Goal: Information Seeking & Learning: Learn about a topic

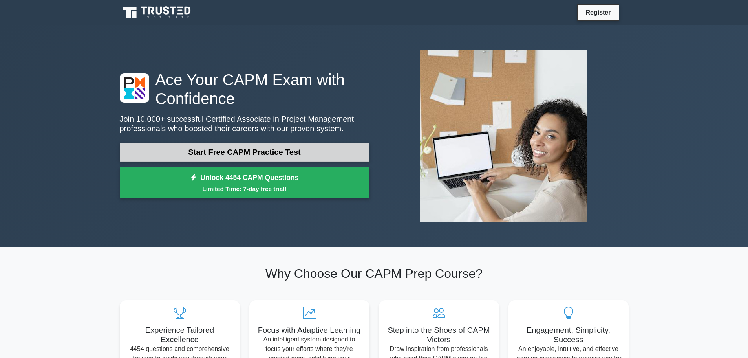
click at [269, 156] on link "Start Free CAPM Practice Test" at bounding box center [245, 152] width 250 height 19
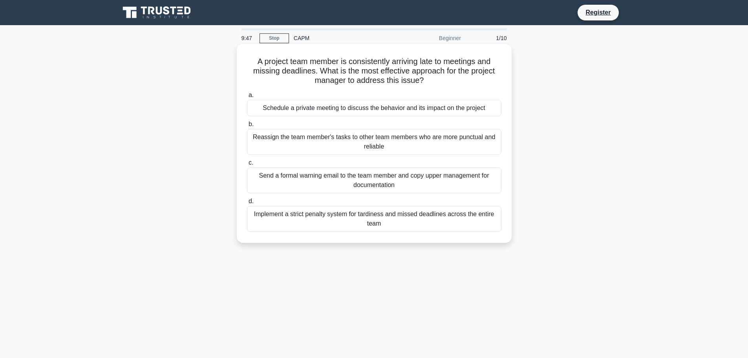
click at [395, 116] on div "Schedule a private meeting to discuss the behavior and its impact on the project" at bounding box center [374, 108] width 254 height 16
click at [247, 98] on input "a. Schedule a private meeting to discuss the behavior and its impact on the pro…" at bounding box center [247, 95] width 0 height 5
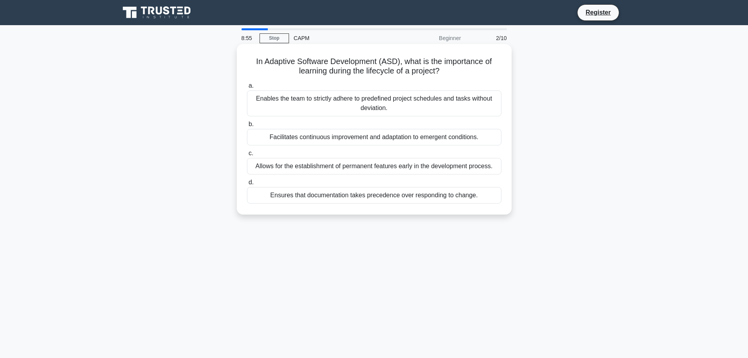
click at [385, 137] on div "Facilitates continuous improvement and adaptation to emergent conditions." at bounding box center [374, 137] width 254 height 16
click at [247, 127] on input "b. Facilitates continuous improvement and adaptation to emergent conditions." at bounding box center [247, 124] width 0 height 5
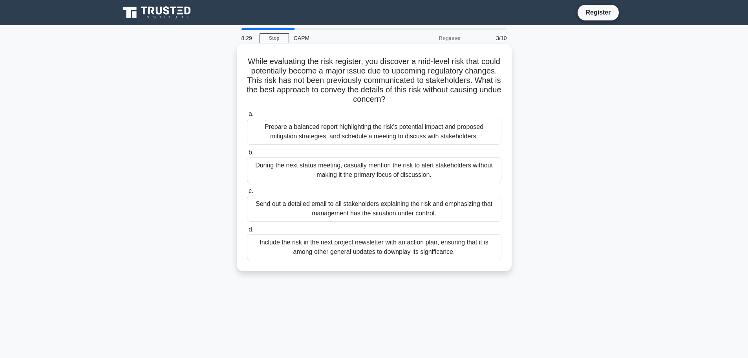
click at [446, 138] on div "Prepare a balanced report highlighting the risk's potential impact and proposed…" at bounding box center [374, 132] width 254 height 26
click at [247, 117] on input "a. Prepare a balanced report highlighting the risk's potential impact and propo…" at bounding box center [247, 114] width 0 height 5
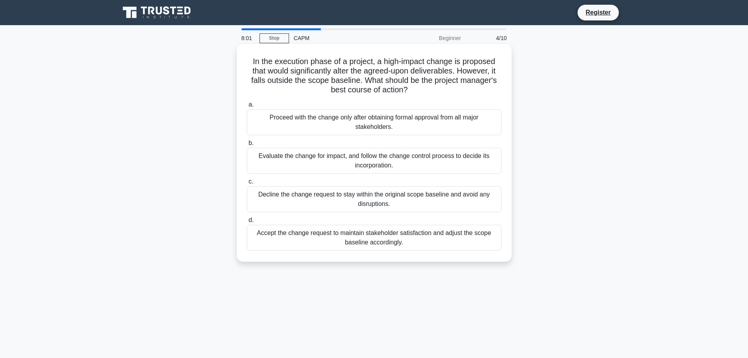
click at [373, 161] on div "Evaluate the change for impact, and follow the change control process to decide…" at bounding box center [374, 161] width 254 height 26
click at [247, 146] on input "b. Evaluate the change for impact, and follow the change control process to dec…" at bounding box center [247, 143] width 0 height 5
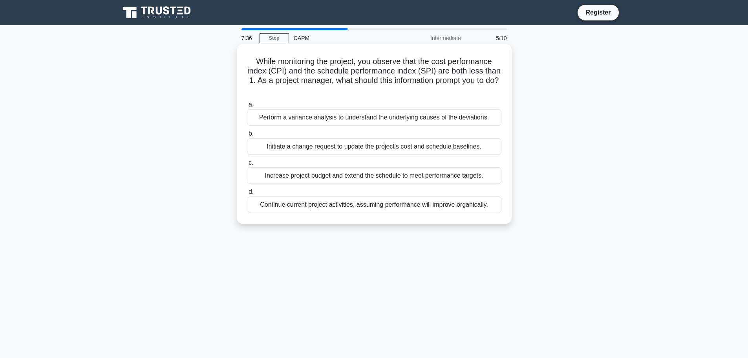
click at [417, 124] on div "Perform a variance analysis to understand the underlying causes of the deviatio…" at bounding box center [374, 117] width 254 height 16
click at [247, 107] on input "a. Perform a variance analysis to understand the underlying causes of the devia…" at bounding box center [247, 104] width 0 height 5
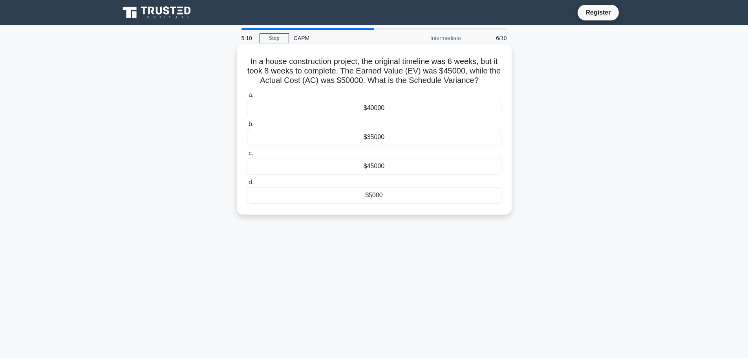
click at [364, 146] on div "a. $40000 b. $35000 c." at bounding box center [374, 147] width 264 height 116
click at [373, 140] on div "$35000" at bounding box center [374, 137] width 254 height 16
click at [247, 127] on input "b. $35000" at bounding box center [247, 124] width 0 height 5
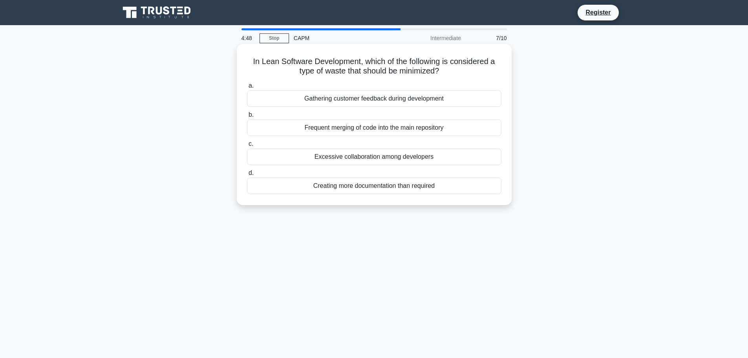
click at [401, 187] on div "Creating more documentation than required" at bounding box center [374, 186] width 254 height 16
click at [247, 176] on input "d. Creating more documentation than required" at bounding box center [247, 172] width 0 height 5
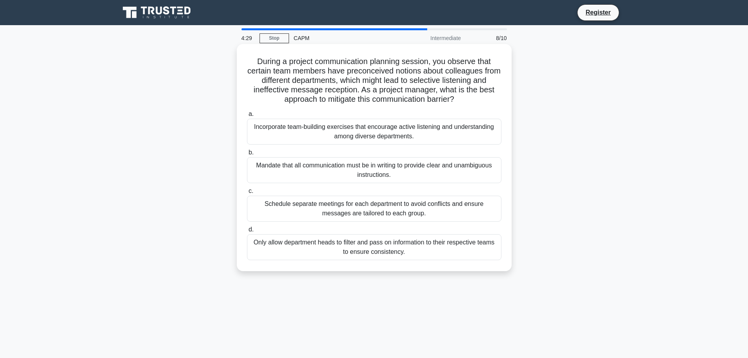
click at [472, 128] on div "Incorporate team-building exercises that encourage active listening and underst…" at bounding box center [374, 132] width 254 height 26
click at [247, 117] on input "a. Incorporate team-building exercises that encourage active listening and unde…" at bounding box center [247, 114] width 0 height 5
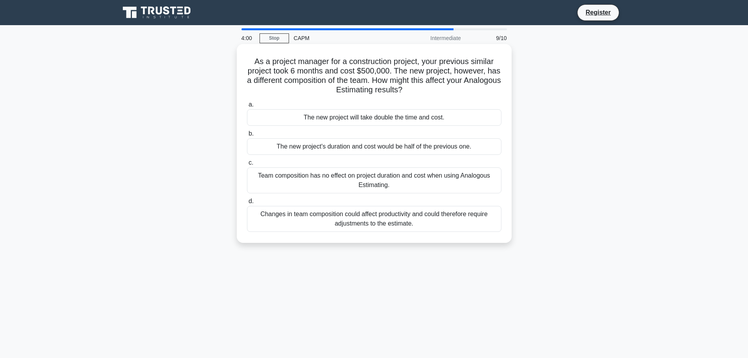
click at [401, 216] on div "Changes in team composition could affect productivity and could therefore requi…" at bounding box center [374, 219] width 254 height 26
click at [247, 204] on input "d. Changes in team composition could affect productivity and could therefore re…" at bounding box center [247, 201] width 0 height 5
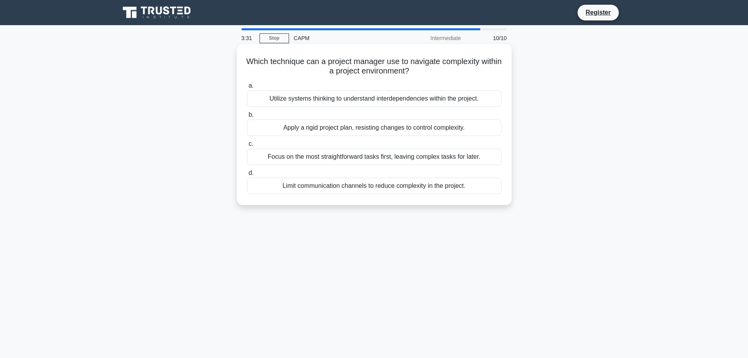
click at [386, 99] on div "Utilize systems thinking to understand interdependencies within the project." at bounding box center [374, 98] width 254 height 16
click at [247, 88] on input "a. Utilize systems thinking to understand interdependencies within the project." at bounding box center [247, 85] width 0 height 5
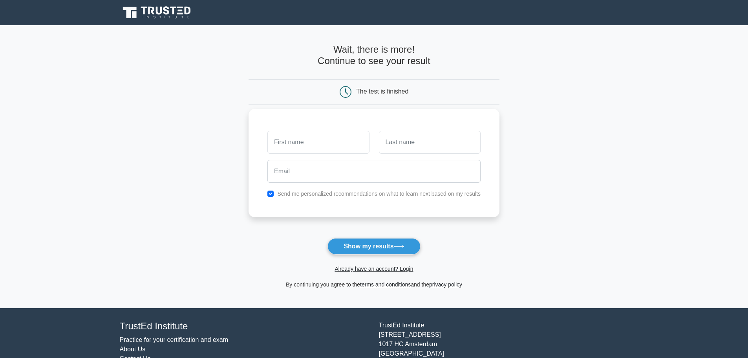
click at [348, 143] on input "text" at bounding box center [318, 142] width 102 height 23
type input "[PERSON_NAME]"
click at [395, 143] on input "text" at bounding box center [430, 142] width 102 height 23
type input "Welch"
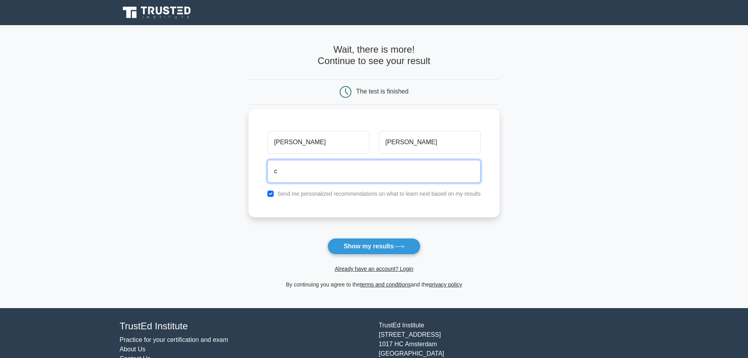
type input "cwalsh@highway.co.macon.il.us"
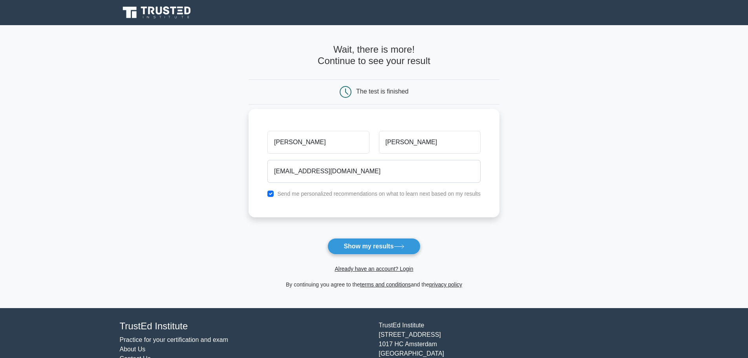
click at [280, 192] on label "Send me personalized recommendations on what to learn next based on my results" at bounding box center [378, 193] width 203 height 6
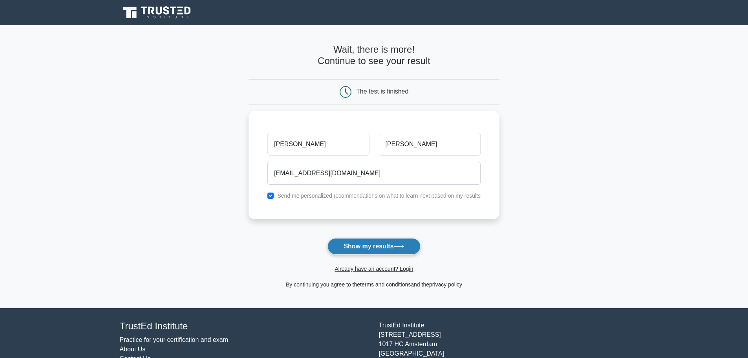
click at [360, 246] on button "Show my results" at bounding box center [374, 246] width 93 height 16
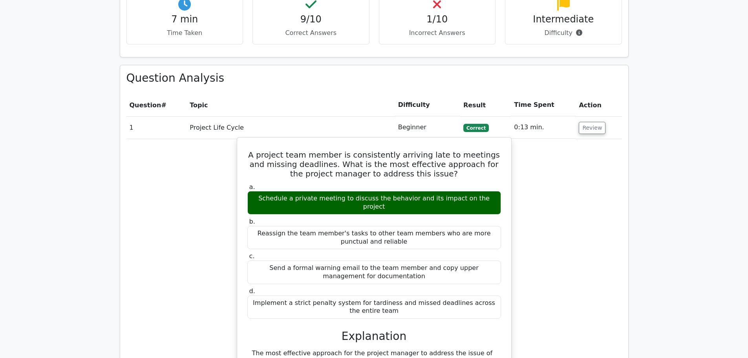
scroll to position [471, 0]
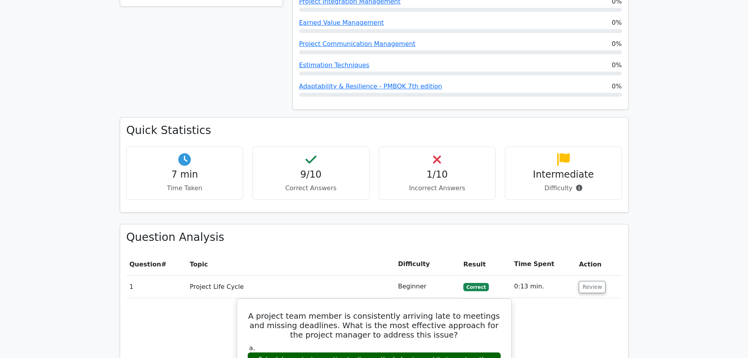
click at [437, 169] on h4 "1/10" at bounding box center [438, 174] width 104 height 11
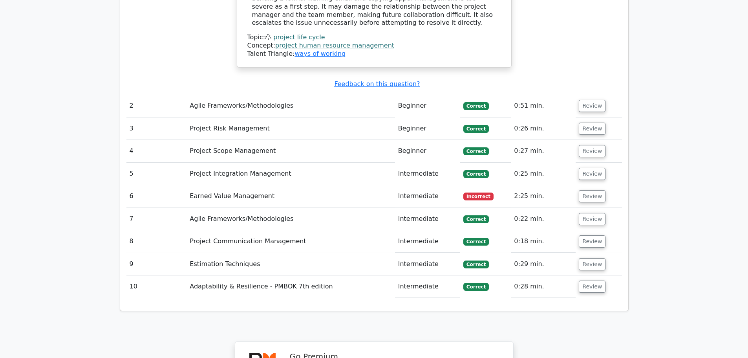
scroll to position [1178, 0]
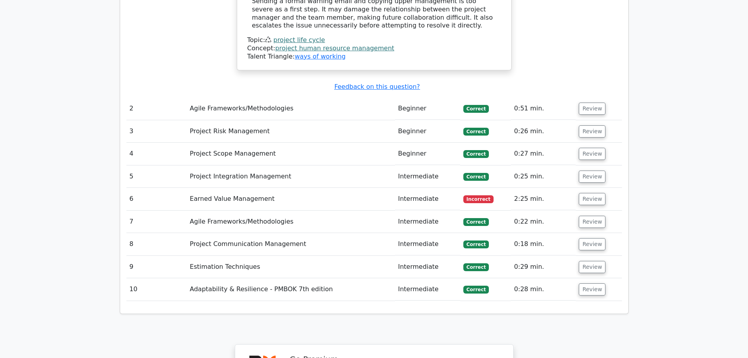
click at [264, 188] on td "Earned Value Management" at bounding box center [291, 199] width 208 height 22
click at [592, 193] on button "Review" at bounding box center [592, 199] width 27 height 12
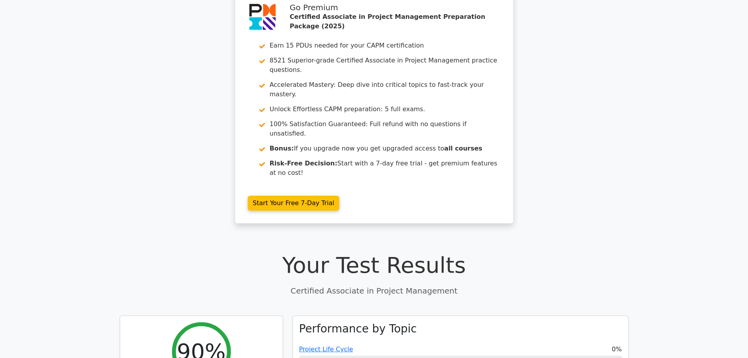
scroll to position [0, 0]
